Goal: Find contact information: Find contact information

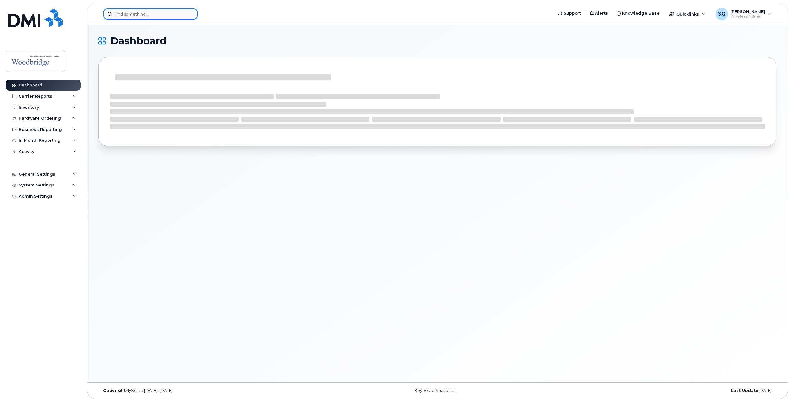
click at [147, 14] on input at bounding box center [150, 13] width 94 height 11
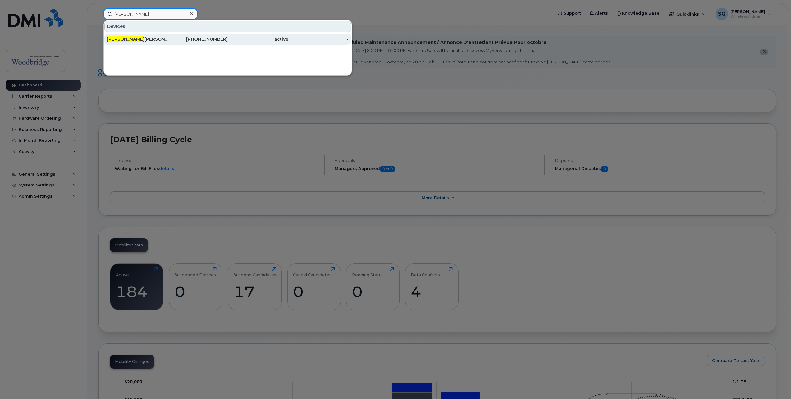
type input "vivian"
click at [149, 39] on div "Vivian O'leary-cell" at bounding box center [137, 39] width 61 height 6
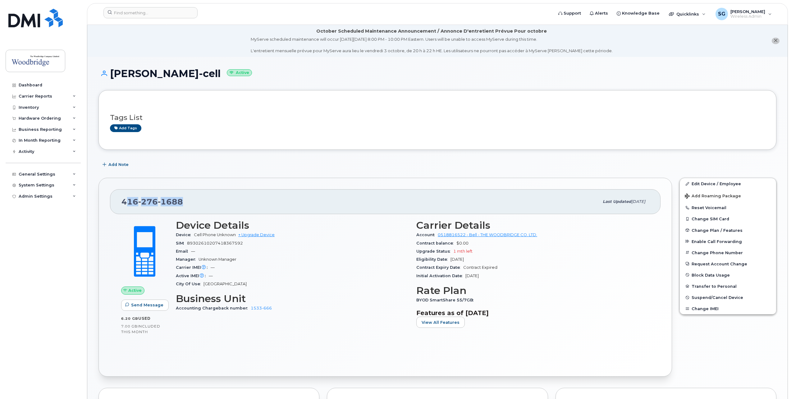
drag, startPoint x: 183, startPoint y: 204, endPoint x: 124, endPoint y: 205, distance: 59.0
click at [124, 205] on div "[PHONE_NUMBER]" at bounding box center [359, 201] width 477 height 13
drag, startPoint x: 124, startPoint y: 205, endPoint x: 185, endPoint y: 202, distance: 61.3
click at [185, 202] on div "[PHONE_NUMBER]" at bounding box center [359, 201] width 477 height 13
click at [183, 202] on div "[PHONE_NUMBER]" at bounding box center [359, 201] width 477 height 13
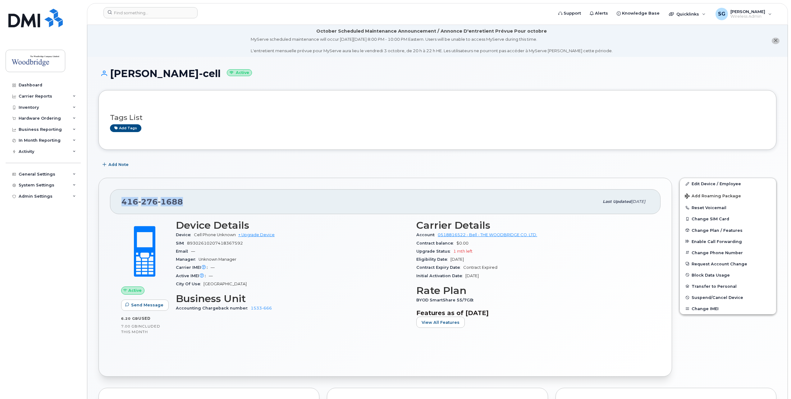
drag, startPoint x: 181, startPoint y: 201, endPoint x: 122, endPoint y: 200, distance: 59.0
click at [122, 200] on div "[PHONE_NUMBER]" at bounding box center [359, 201] width 477 height 13
drag, startPoint x: 122, startPoint y: 200, endPoint x: 179, endPoint y: 204, distance: 56.6
click at [179, 204] on span "1688" at bounding box center [170, 201] width 25 height 9
